Goal: Contribute content: Add original content to the website for others to see

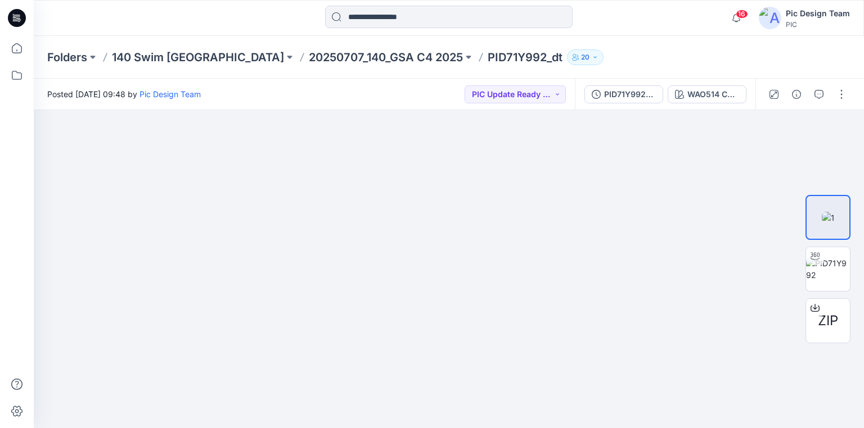
click at [18, 22] on icon at bounding box center [17, 18] width 18 height 18
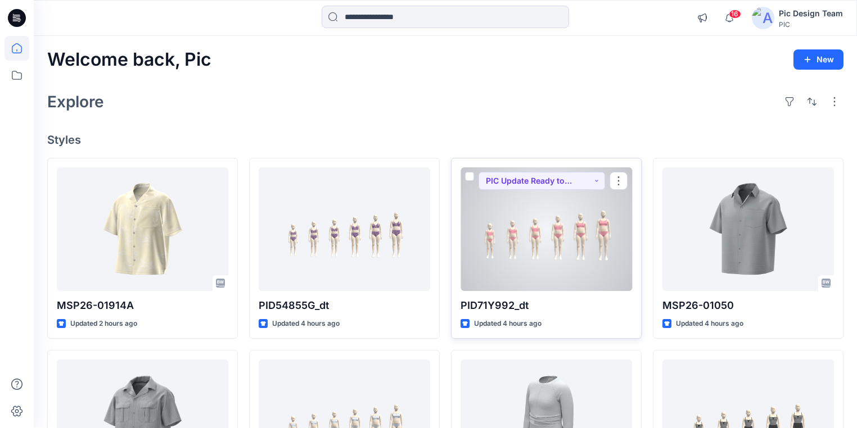
click at [505, 234] on div at bounding box center [546, 230] width 171 height 124
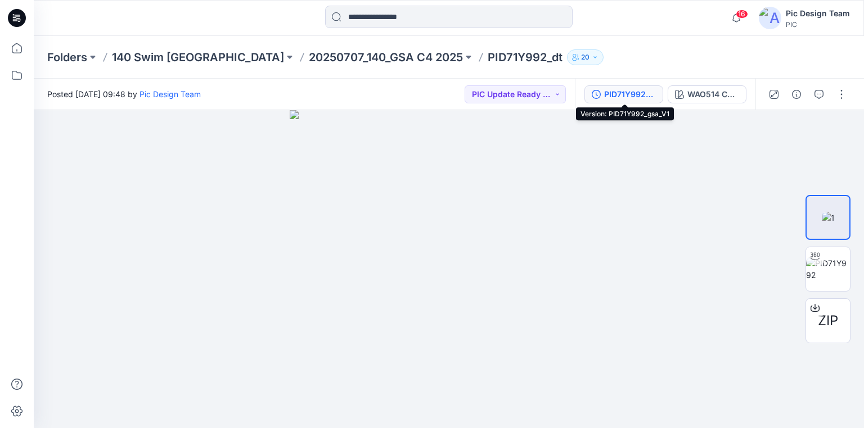
click at [629, 93] on div "PID71Y992_gsa_V1" at bounding box center [630, 94] width 52 height 12
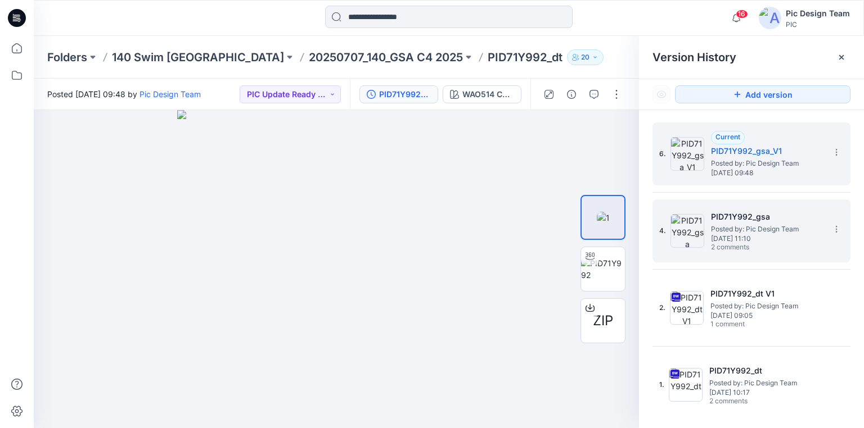
click at [739, 237] on span "[DATE] 11:10" at bounding box center [767, 239] width 112 height 8
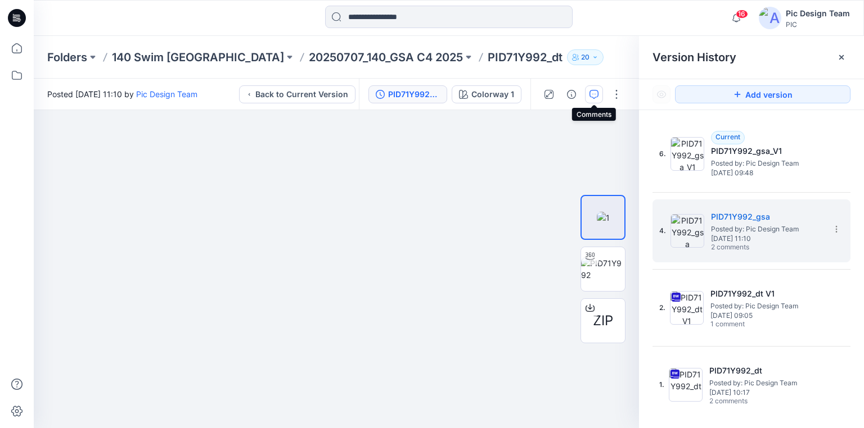
click at [597, 97] on icon "button" at bounding box center [593, 94] width 9 height 9
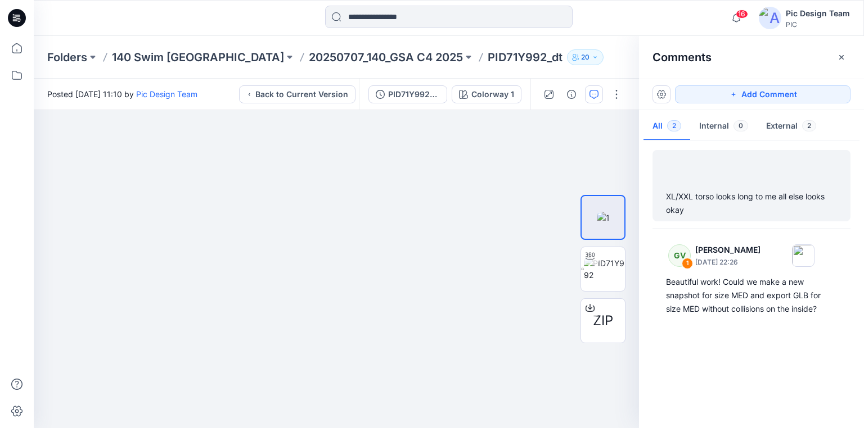
click at [748, 193] on div "XL/XXL torso looks long to me all else looks okay" at bounding box center [751, 203] width 171 height 27
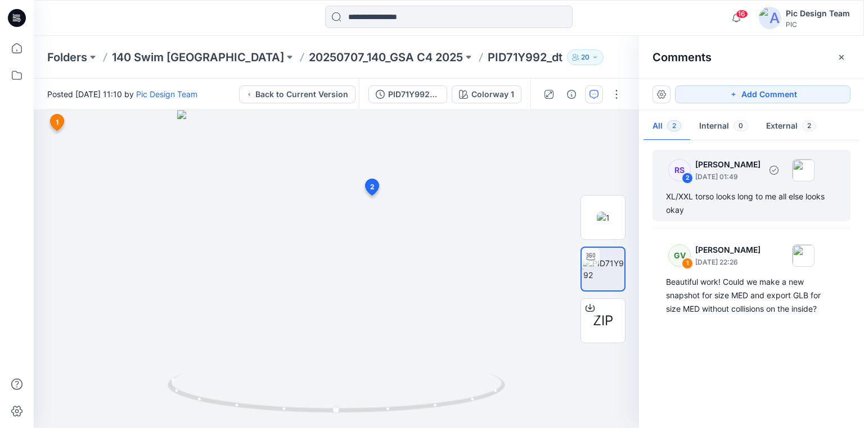
click at [742, 204] on div "XL/XXL torso looks long to me all else looks okay" at bounding box center [751, 203] width 171 height 27
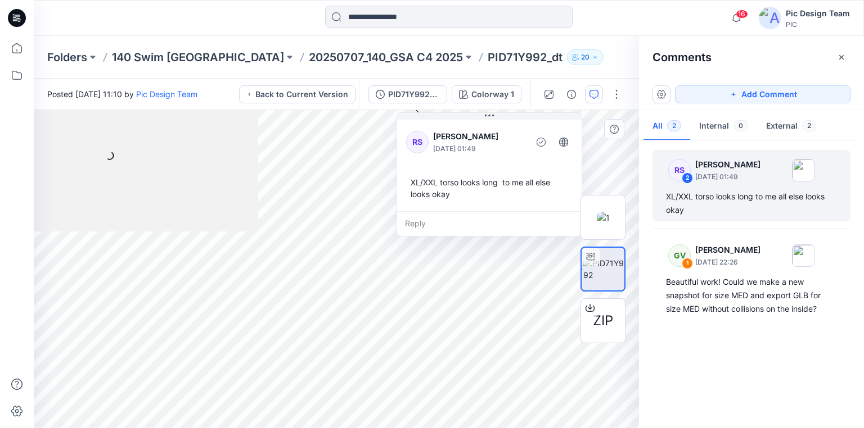
click at [481, 180] on div "XL/XXL torso looks long to me all else looks okay" at bounding box center [489, 188] width 166 height 33
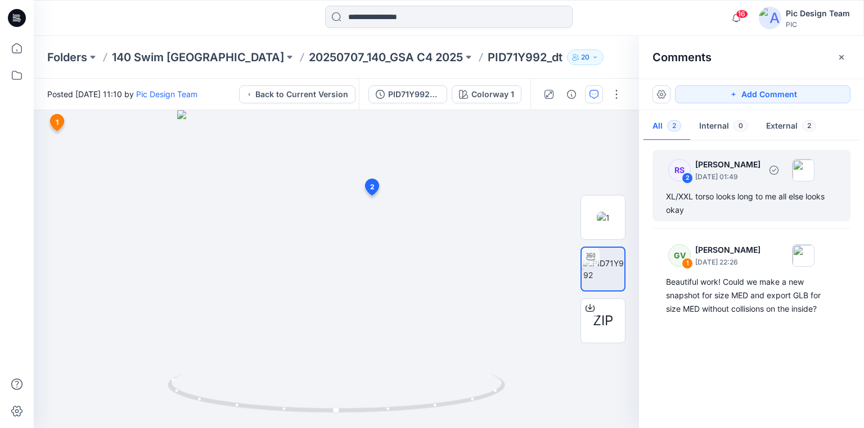
click at [716, 193] on div "XL/XXL torso looks long to me all else looks okay" at bounding box center [751, 203] width 171 height 27
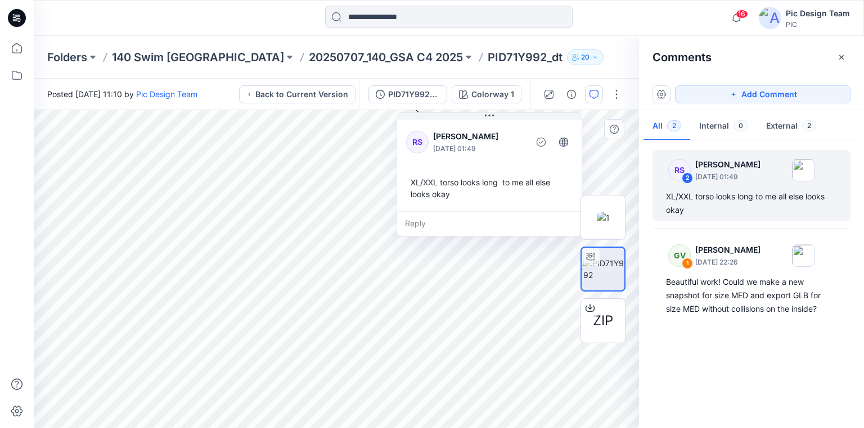
click at [419, 223] on div "Reply" at bounding box center [489, 223] width 184 height 25
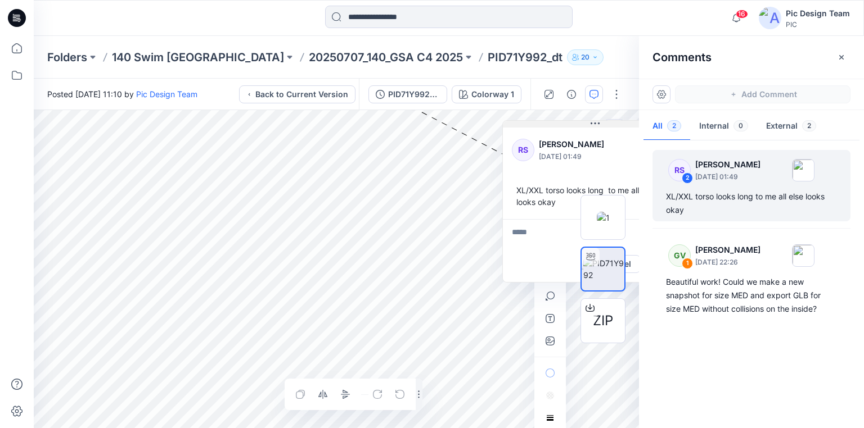
drag, startPoint x: 475, startPoint y: 118, endPoint x: 581, endPoint y: 125, distance: 106.0
click at [581, 125] on button at bounding box center [595, 124] width 184 height 7
click at [309, 56] on p "20250707_140_GSA C4 2025" at bounding box center [386, 57] width 154 height 16
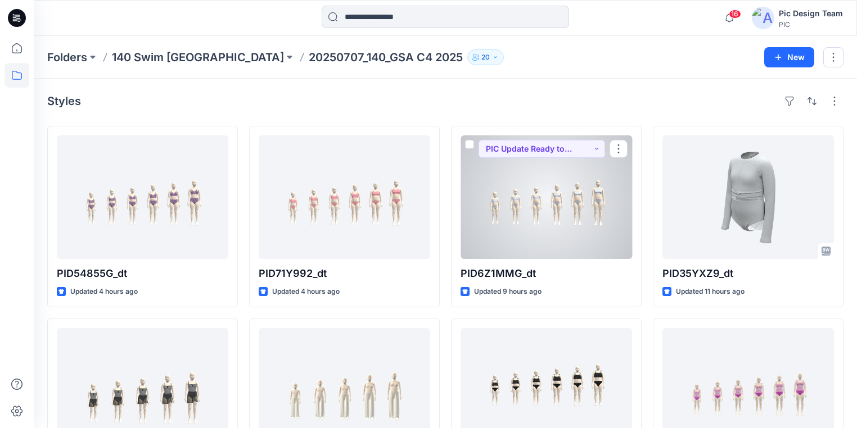
drag, startPoint x: 529, startPoint y: 219, endPoint x: 521, endPoint y: 216, distance: 7.8
click at [529, 219] on div at bounding box center [546, 198] width 171 height 124
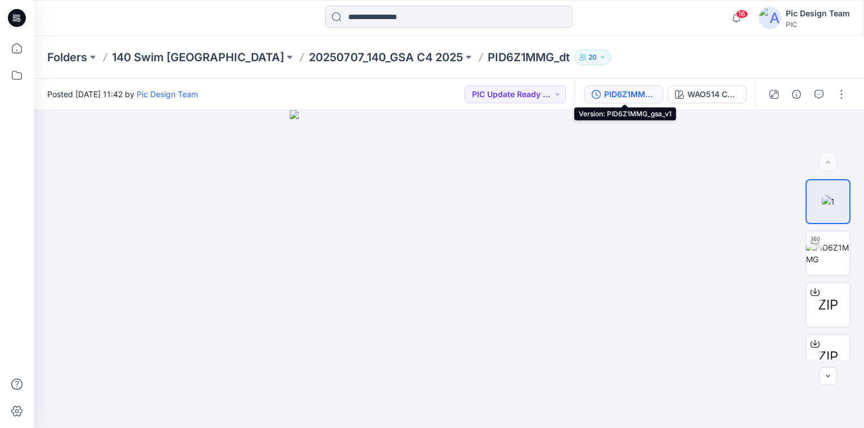
click at [616, 96] on div "PID6Z1MMG_gsa_v1" at bounding box center [630, 94] width 52 height 12
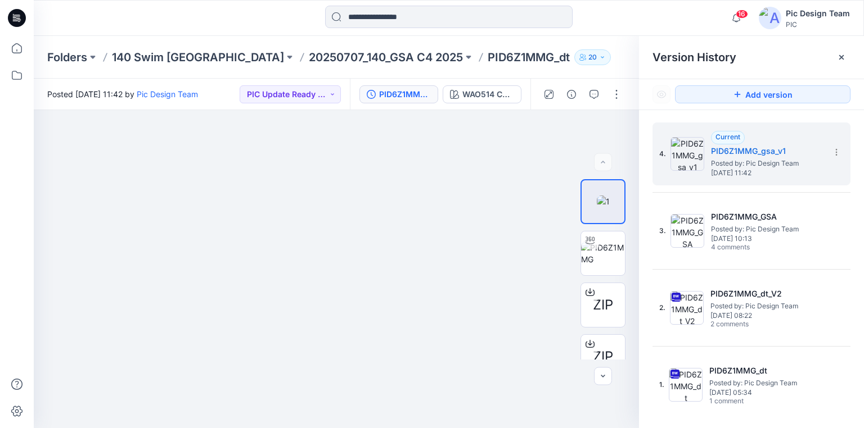
drag, startPoint x: 518, startPoint y: 265, endPoint x: 648, endPoint y: 263, distance: 129.4
click at [171, 61] on p "140 Swim [GEOGRAPHIC_DATA]" at bounding box center [198, 57] width 172 height 16
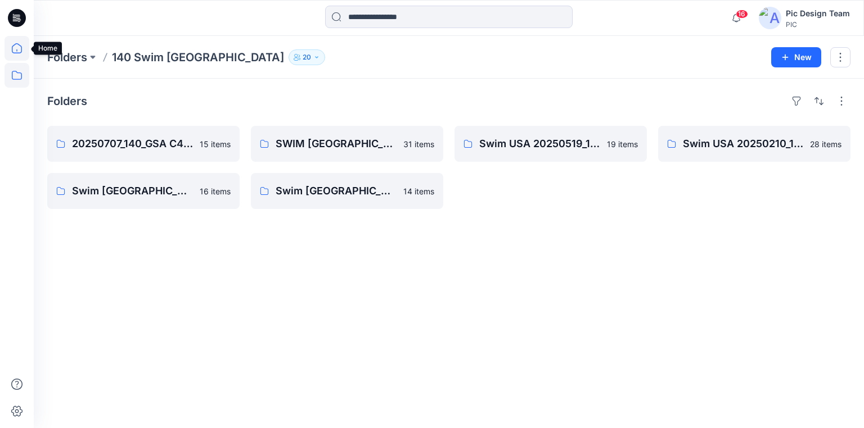
click at [16, 49] on icon at bounding box center [16, 48] width 25 height 25
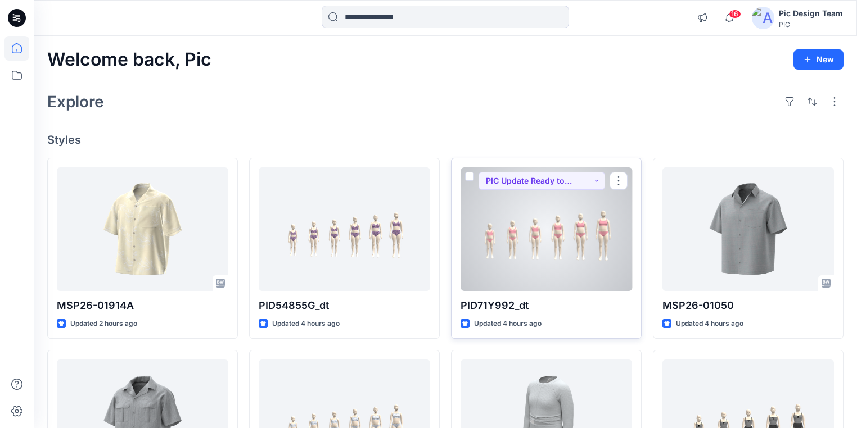
click at [496, 263] on div at bounding box center [546, 230] width 171 height 124
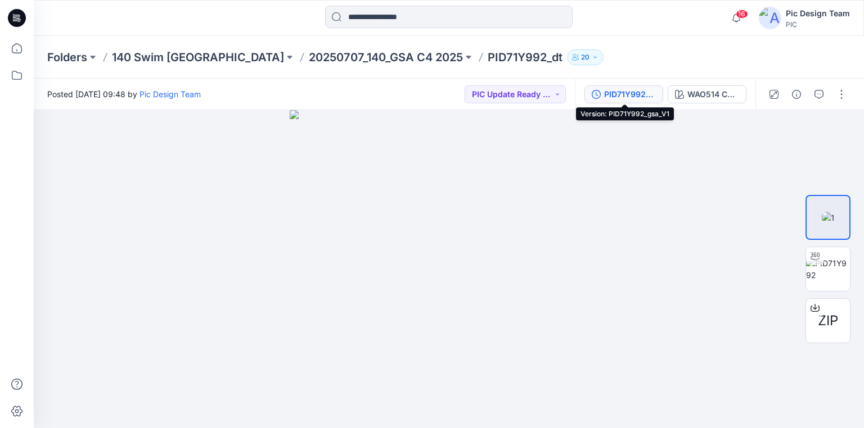
click at [638, 95] on div "PID71Y992_gsa_V1" at bounding box center [630, 94] width 52 height 12
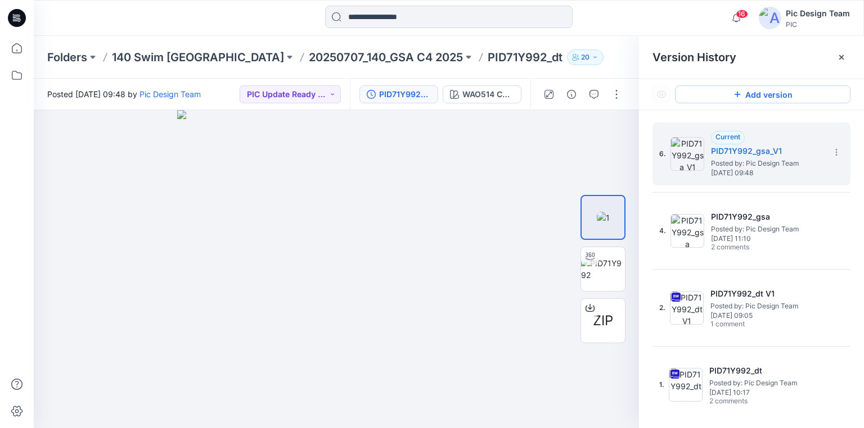
click at [760, 97] on button "Add version" at bounding box center [762, 94] width 175 height 18
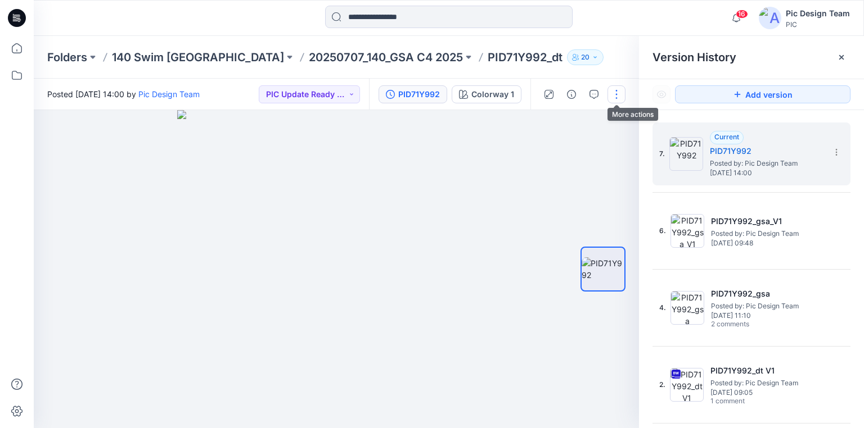
click at [616, 92] on button "button" at bounding box center [616, 94] width 18 height 18
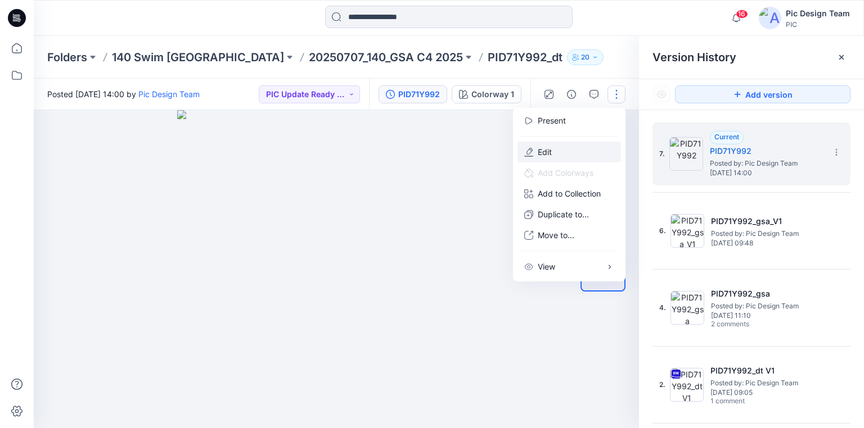
click at [551, 148] on p "Edit" at bounding box center [545, 152] width 14 height 12
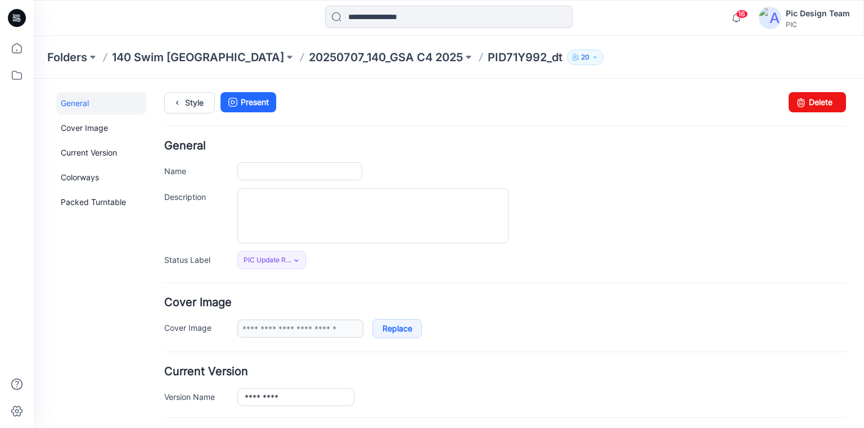
type input "**********"
type input "*********"
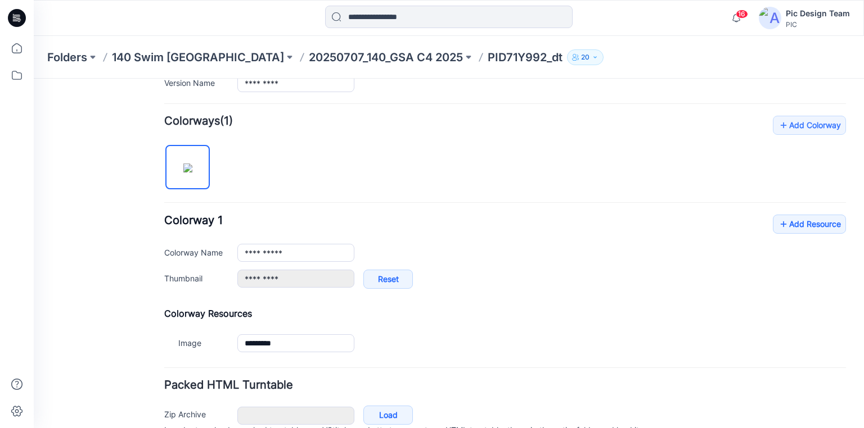
scroll to position [315, 0]
click at [778, 220] on icon at bounding box center [783, 224] width 11 height 18
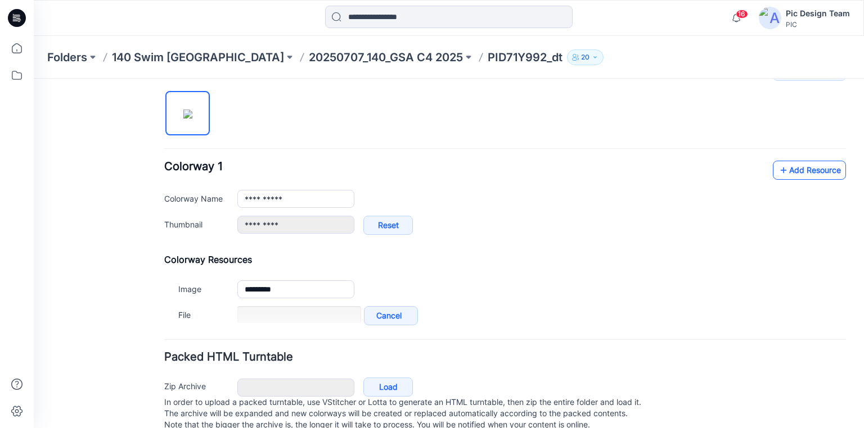
scroll to position [369, 0]
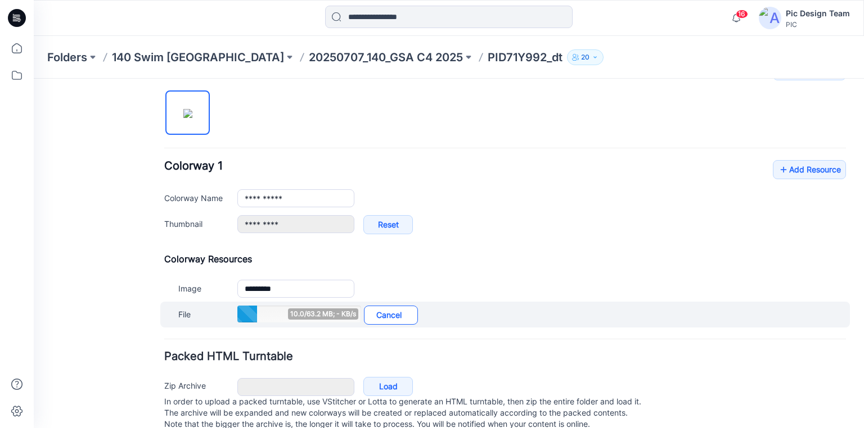
drag, startPoint x: 387, startPoint y: 311, endPoint x: 385, endPoint y: 319, distance: 8.6
click at [386, 311] on link "Cancel" at bounding box center [391, 315] width 54 height 19
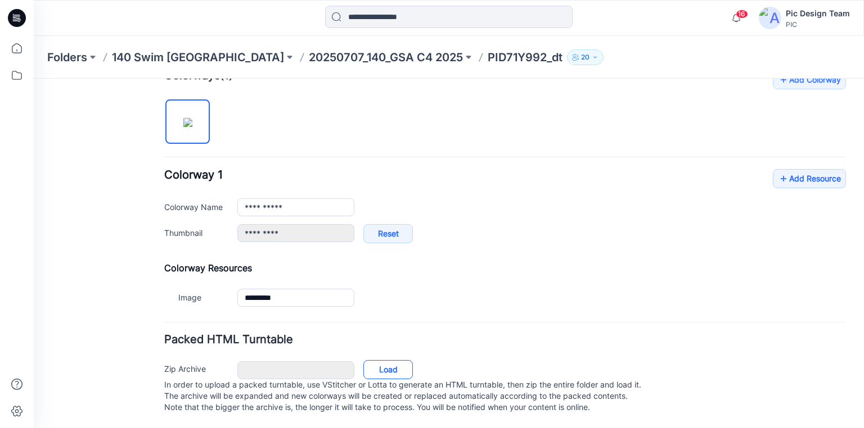
click at [388, 360] on link "Load" at bounding box center [387, 369] width 49 height 19
click at [780, 173] on icon at bounding box center [783, 179] width 11 height 18
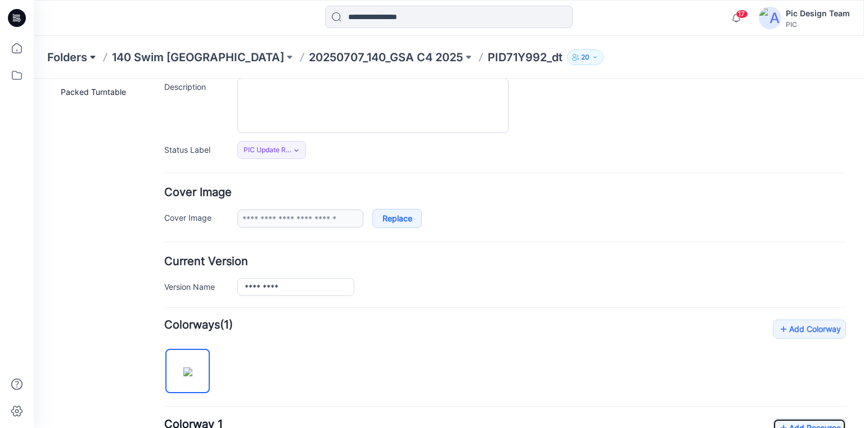
scroll to position [79, 0]
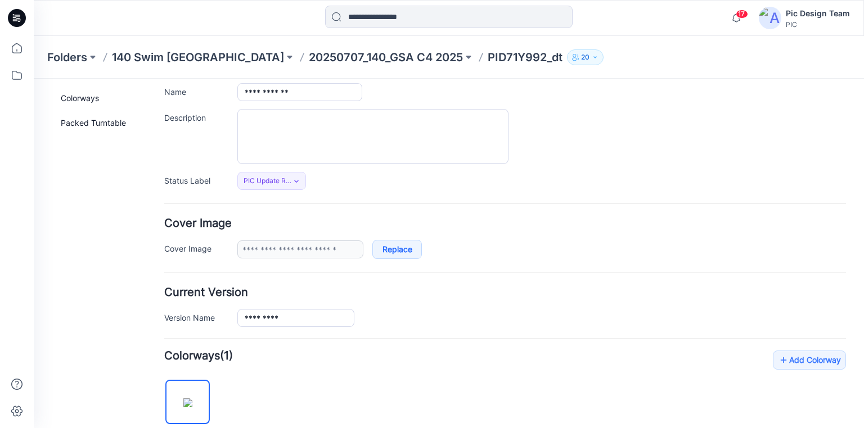
click at [15, 16] on icon at bounding box center [14, 16] width 2 height 1
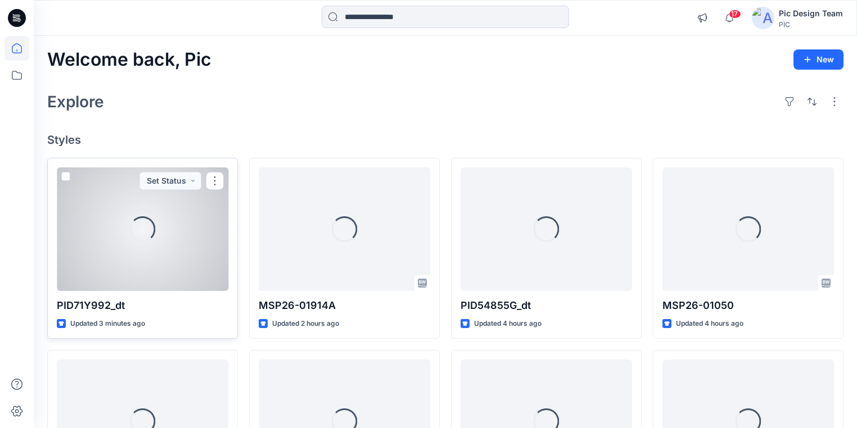
click at [156, 249] on div "Loading..." at bounding box center [142, 230] width 171 height 124
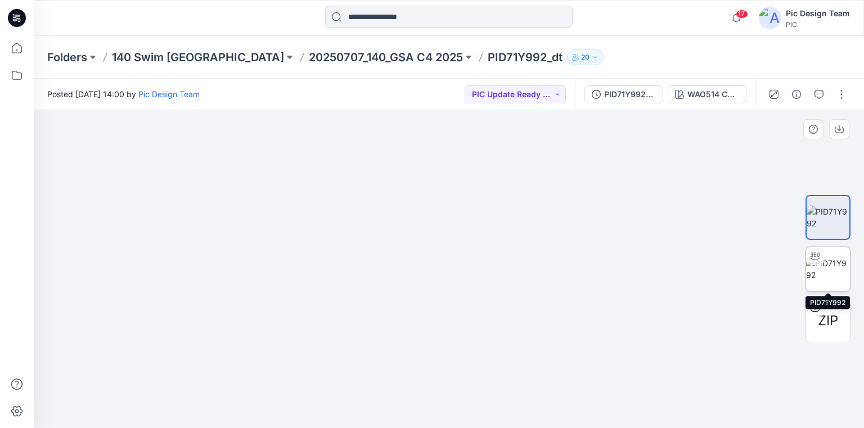
click at [814, 274] on img at bounding box center [828, 270] width 44 height 24
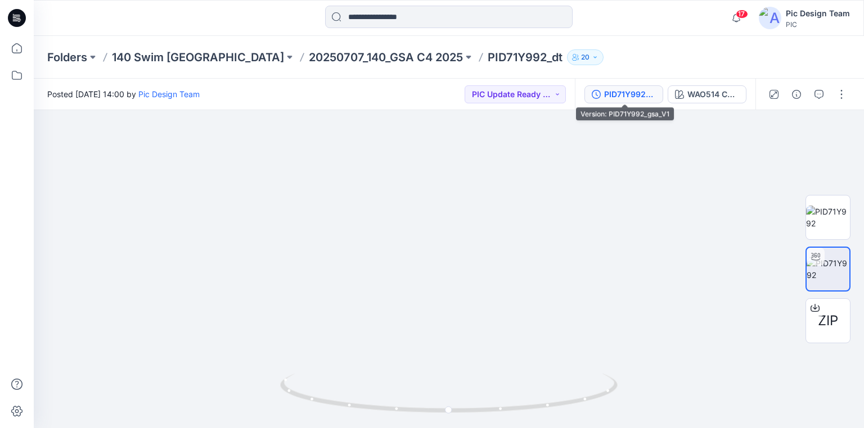
click at [628, 93] on div "PID71Y992_gsa_V1" at bounding box center [630, 94] width 52 height 12
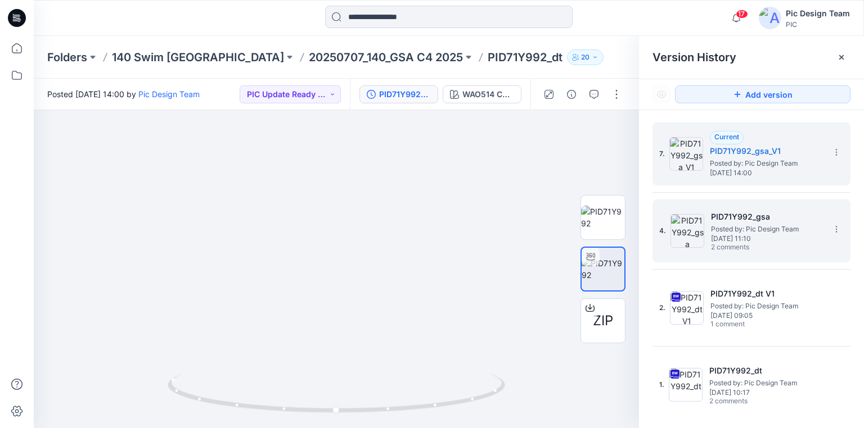
click at [751, 215] on h5 "PID71Y992_gsa" at bounding box center [767, 216] width 112 height 13
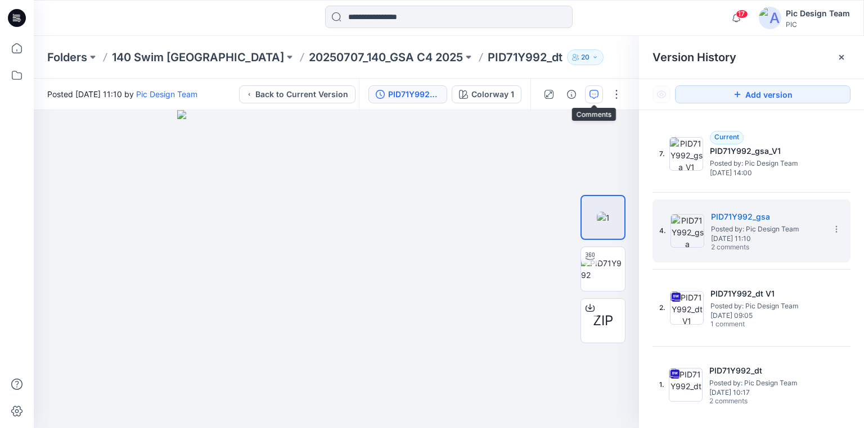
click at [590, 96] on icon "button" at bounding box center [593, 94] width 9 height 9
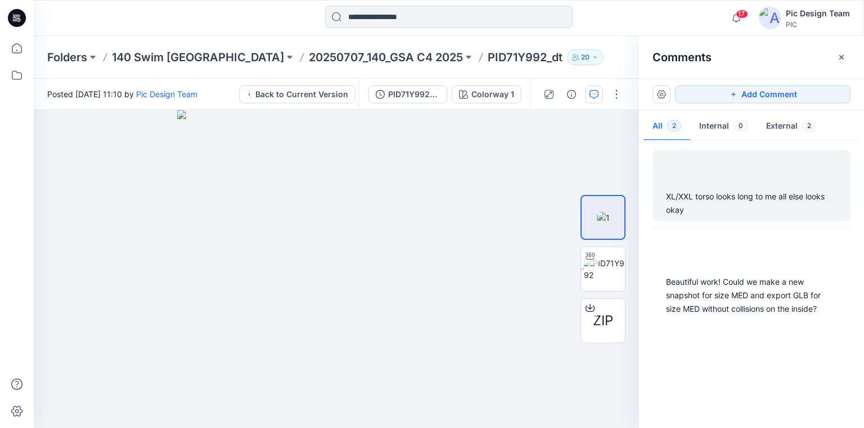
click at [735, 197] on div "XL/XXL torso looks long to me all else looks okay" at bounding box center [751, 203] width 171 height 27
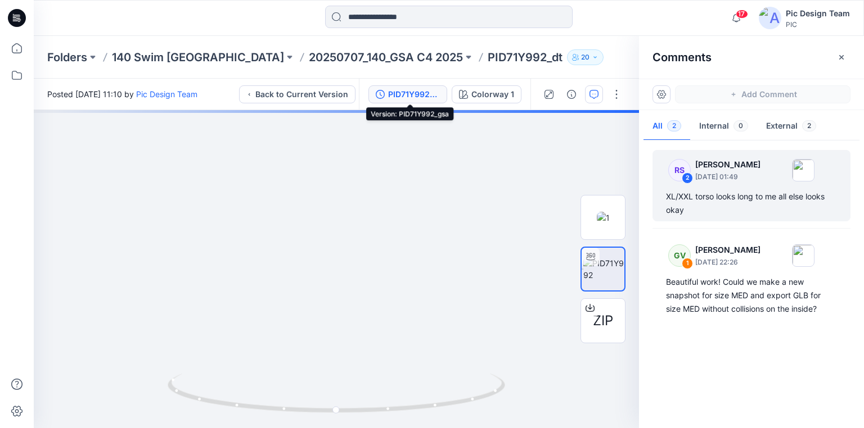
click at [414, 93] on div "PID71Y992_gsa" at bounding box center [414, 94] width 52 height 12
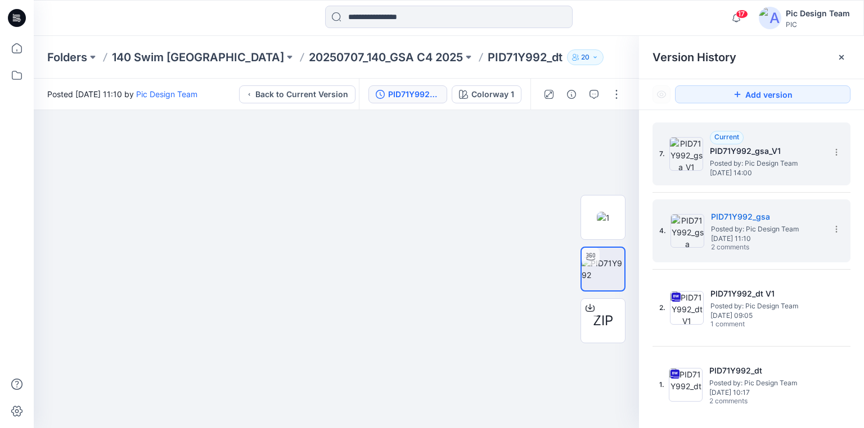
click at [733, 167] on span "Posted by: Pic Design Team" at bounding box center [766, 163] width 112 height 11
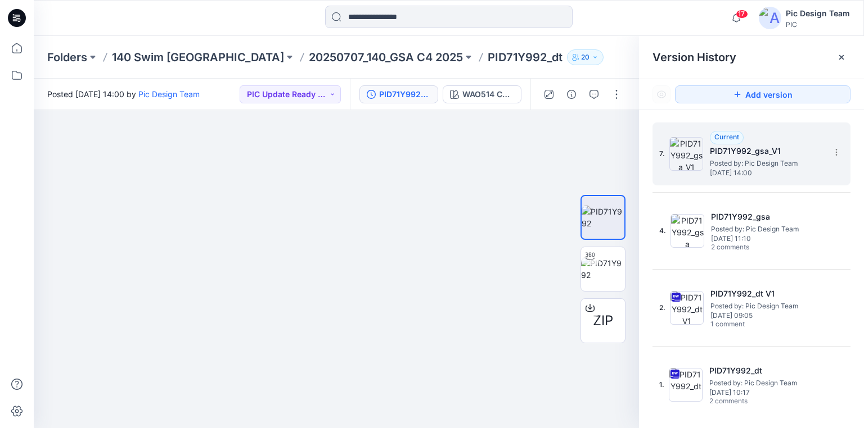
click at [750, 170] on span "[DATE] 14:00" at bounding box center [766, 173] width 112 height 8
click at [380, 148] on img at bounding box center [336, 214] width 540 height 430
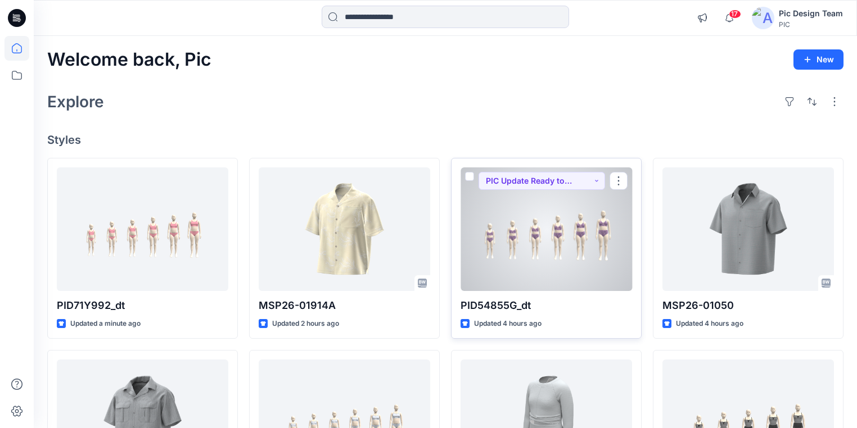
click at [526, 250] on div at bounding box center [546, 230] width 171 height 124
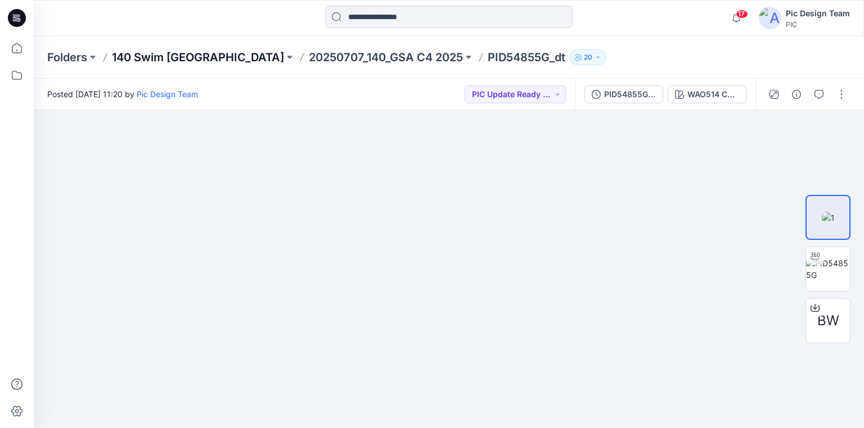
click at [175, 57] on p "140 Swim [GEOGRAPHIC_DATA]" at bounding box center [198, 57] width 172 height 16
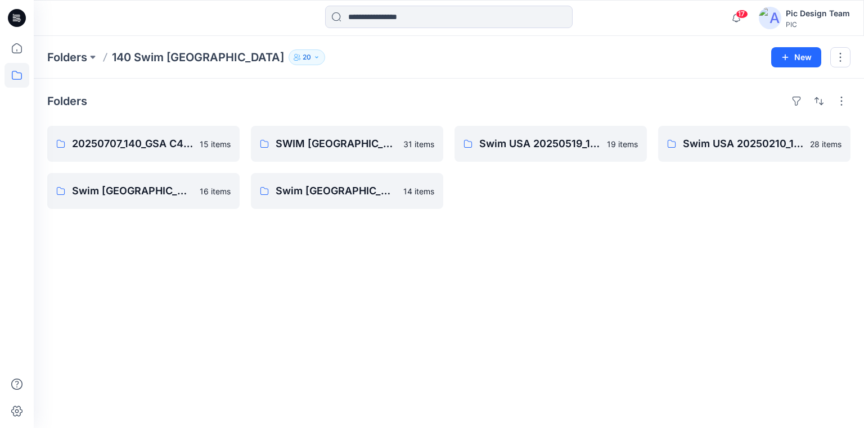
click at [19, 22] on icon at bounding box center [17, 18] width 18 height 18
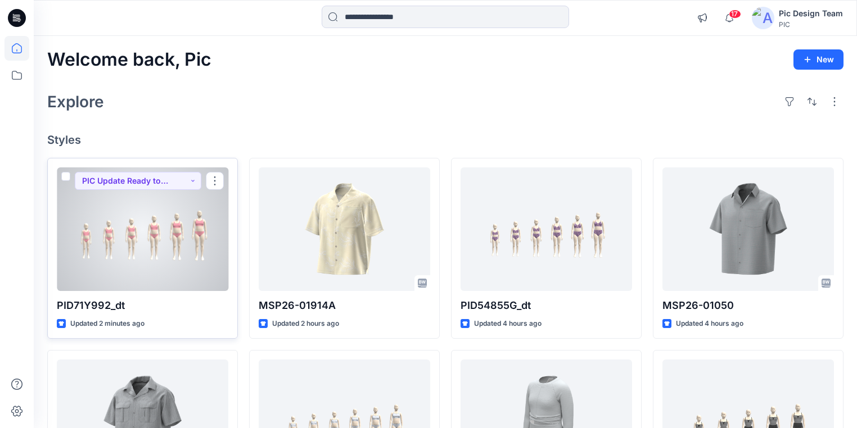
click at [130, 228] on div at bounding box center [142, 230] width 171 height 124
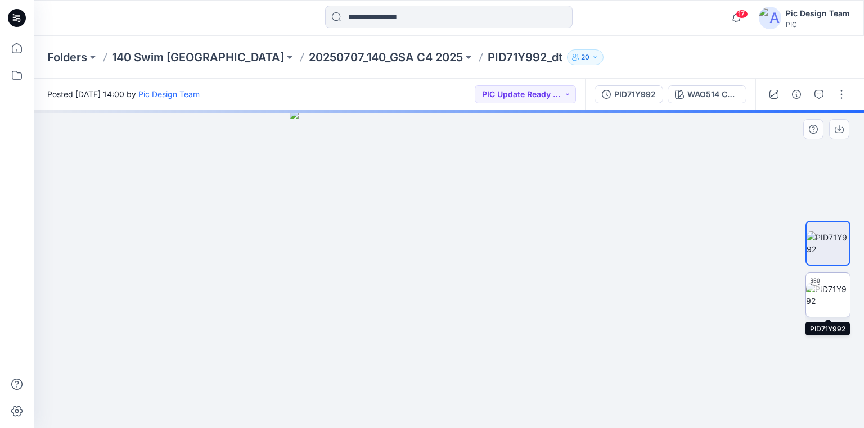
click at [826, 295] on img at bounding box center [828, 295] width 44 height 24
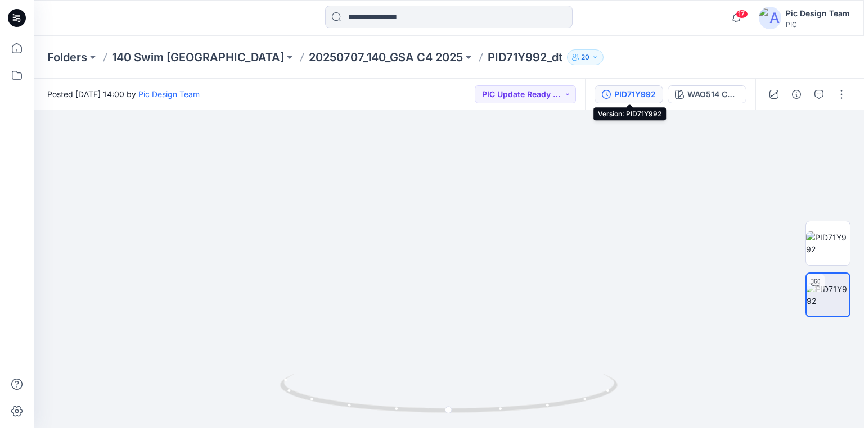
click at [641, 96] on div "PID71Y992" at bounding box center [635, 94] width 42 height 12
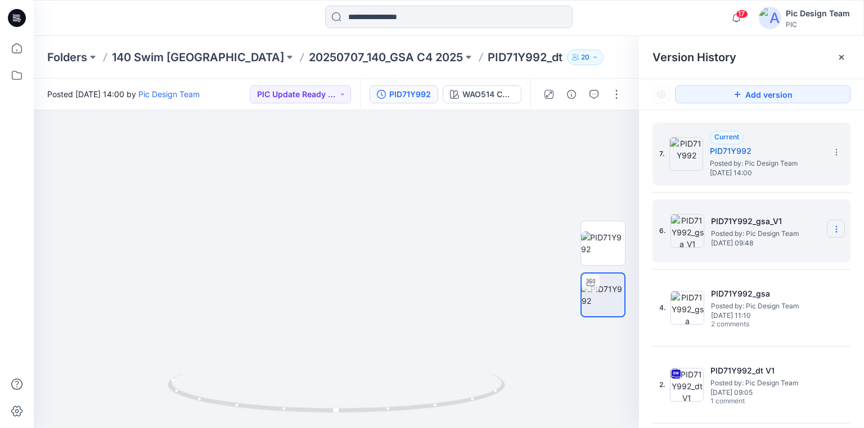
click at [832, 229] on icon at bounding box center [836, 229] width 9 height 9
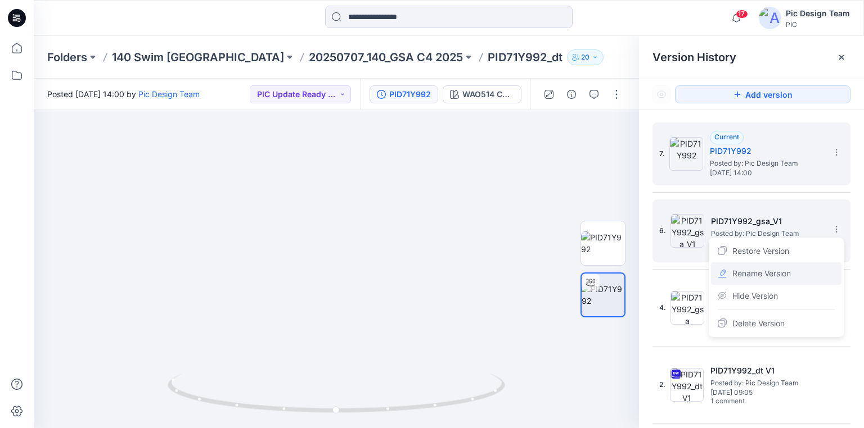
click at [768, 274] on span "Rename Version" at bounding box center [761, 273] width 58 height 13
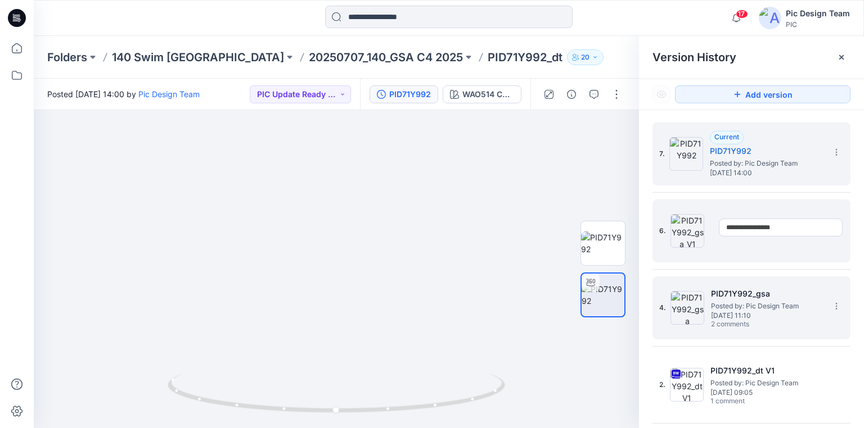
click at [839, 287] on div "4. PID71Y992_gsa Posted by: Pic Design Team Thursday, August 07, 2025 11:10 2 c…" at bounding box center [751, 308] width 198 height 63
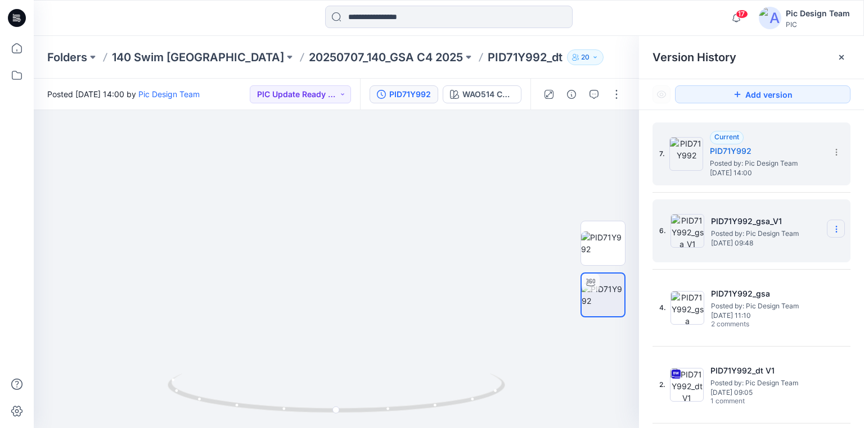
click at [832, 228] on icon at bounding box center [836, 229] width 9 height 9
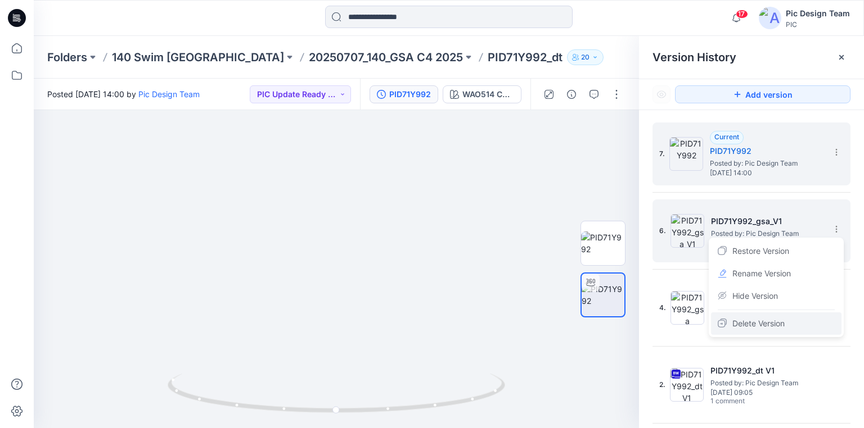
click at [761, 319] on span "Delete Version" at bounding box center [758, 323] width 52 height 13
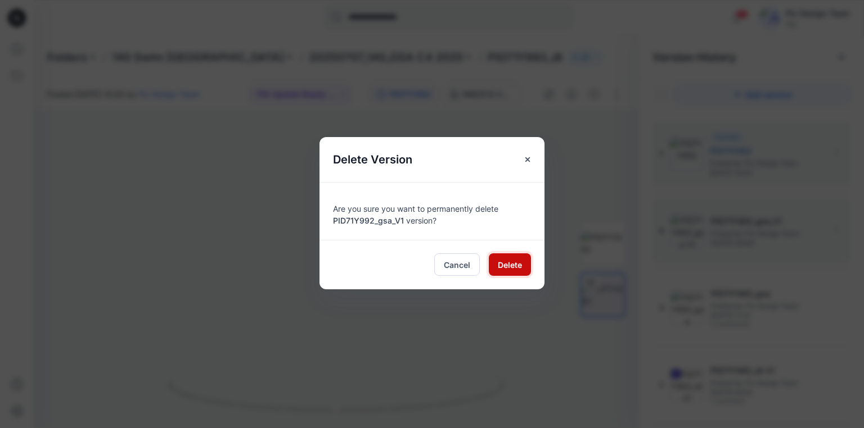
click at [518, 268] on span "Delete" at bounding box center [510, 265] width 24 height 12
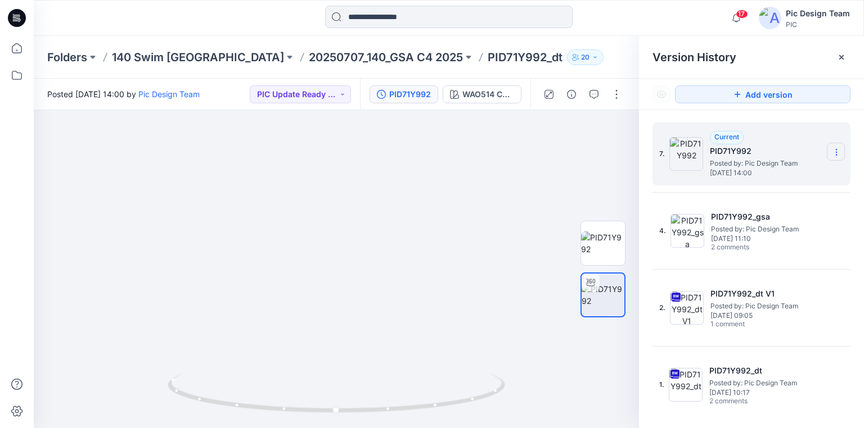
click at [832, 153] on icon at bounding box center [836, 152] width 9 height 9
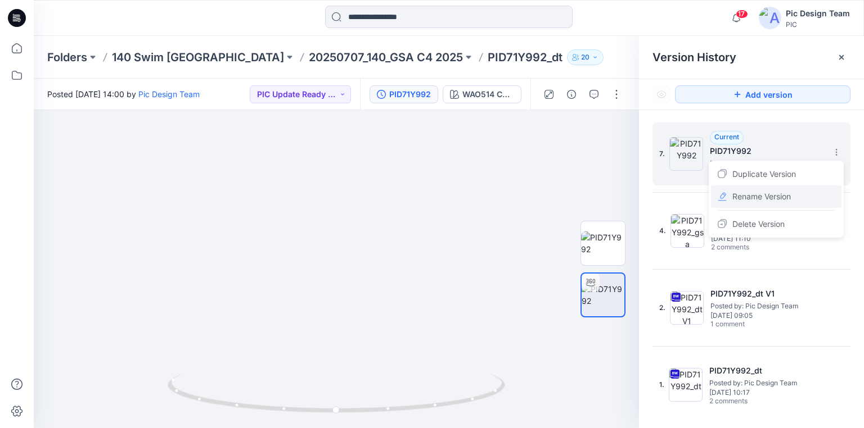
click at [755, 194] on span "Rename Version" at bounding box center [761, 196] width 58 height 13
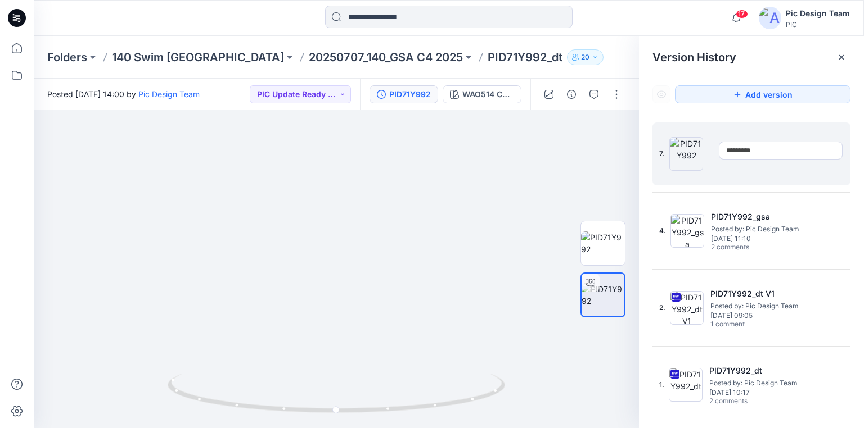
type input "**********"
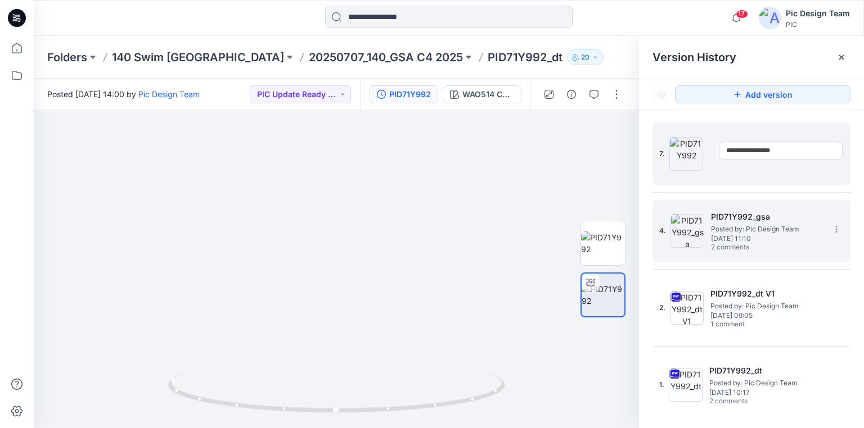
click at [827, 202] on div "4. PID71Y992_gsa Posted by: Pic Design Team Thursday, August 07, 2025 11:10 2 c…" at bounding box center [751, 231] width 198 height 63
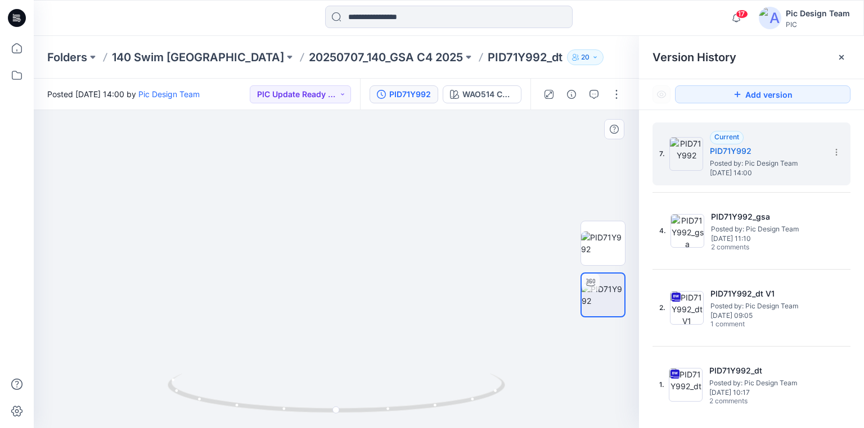
click at [506, 145] on img at bounding box center [336, 228] width 481 height 399
